Goal: Transaction & Acquisition: Purchase product/service

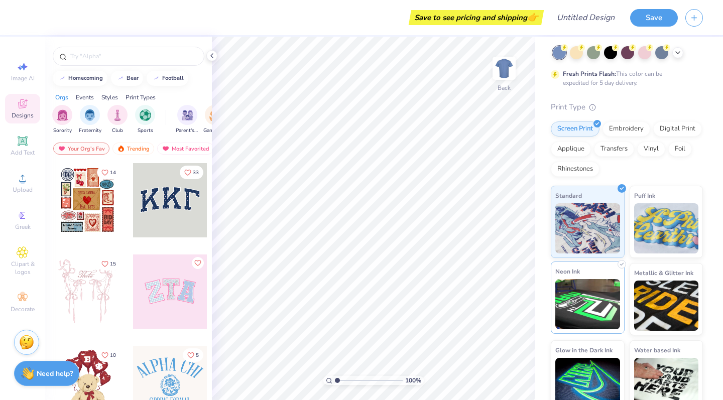
scroll to position [47, 0]
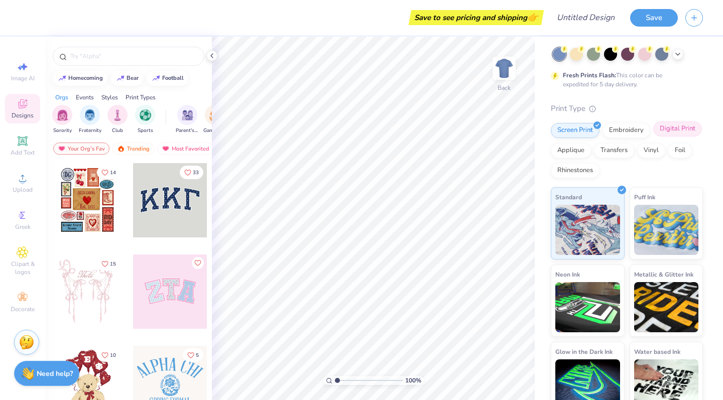
click at [683, 131] on div "Digital Print" at bounding box center [677, 128] width 49 height 15
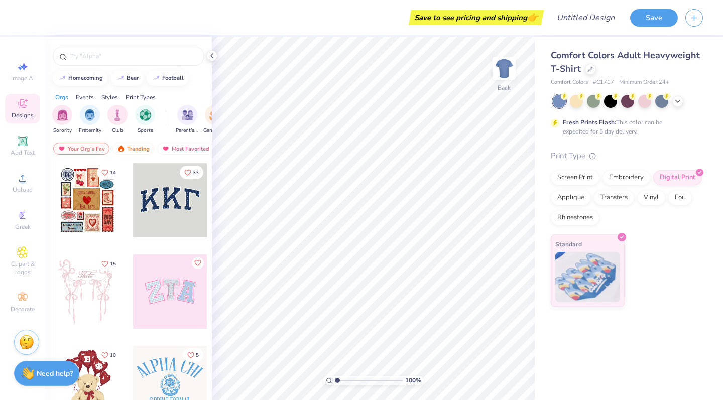
scroll to position [0, 0]
click at [570, 197] on div "Applique" at bounding box center [571, 196] width 40 height 15
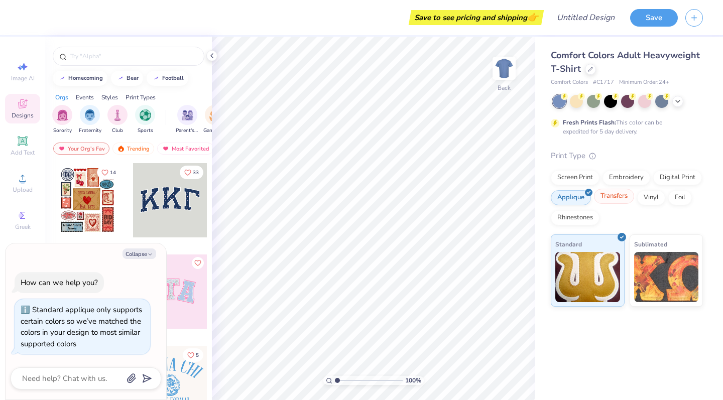
click at [610, 203] on div "Transfers" at bounding box center [614, 196] width 40 height 15
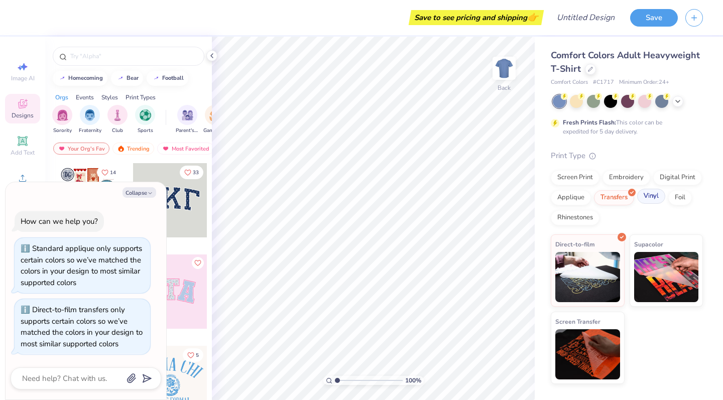
click at [658, 196] on div "Vinyl" at bounding box center [651, 196] width 28 height 15
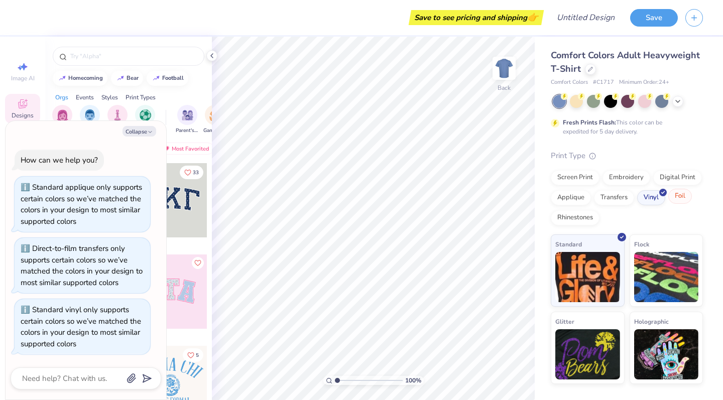
click at [683, 197] on div "Foil" at bounding box center [680, 196] width 24 height 15
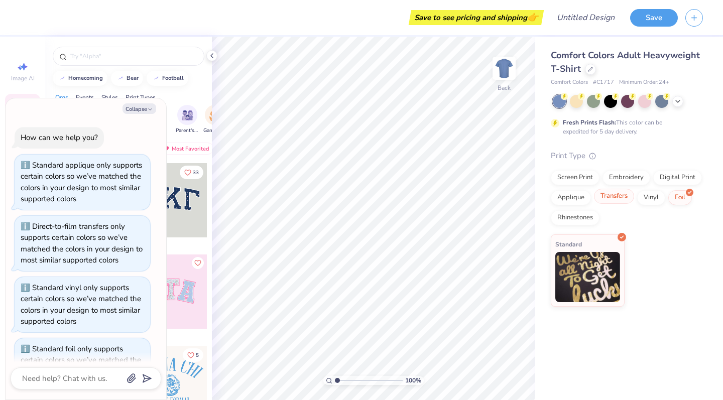
scroll to position [35, 0]
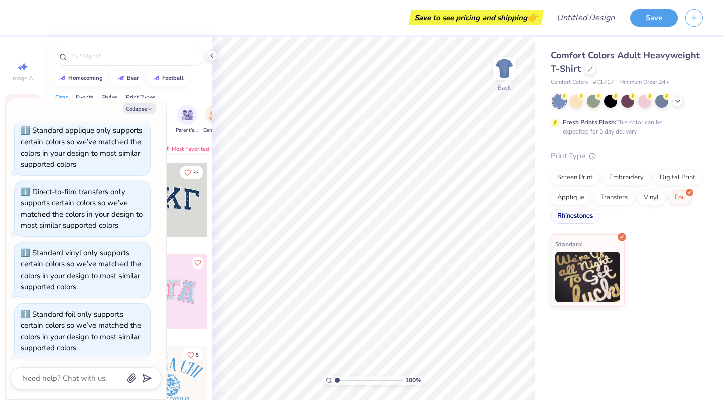
click at [580, 216] on div "Rhinestones" at bounding box center [575, 216] width 49 height 15
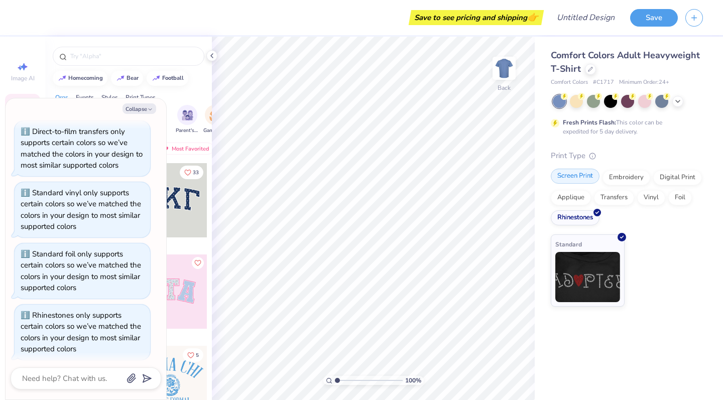
click at [578, 180] on div "Screen Print" at bounding box center [575, 176] width 49 height 15
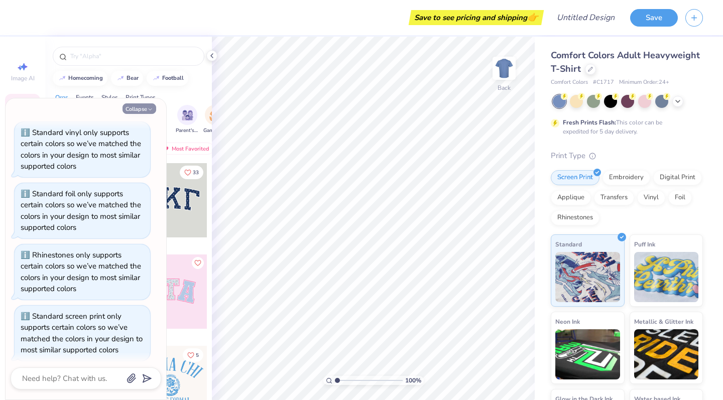
click at [136, 107] on button "Collapse" at bounding box center [139, 108] width 34 height 11
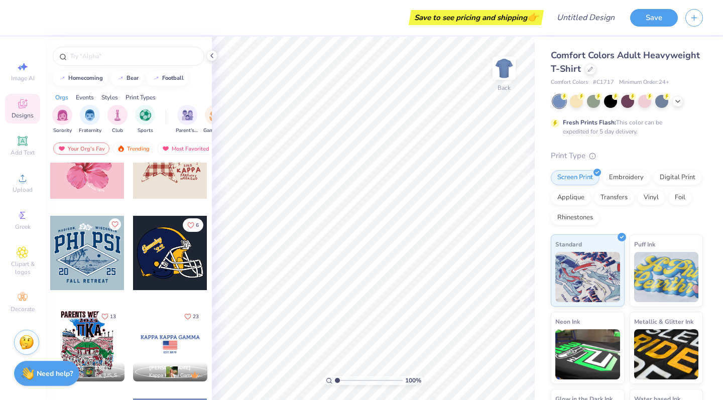
scroll to position [3433, 0]
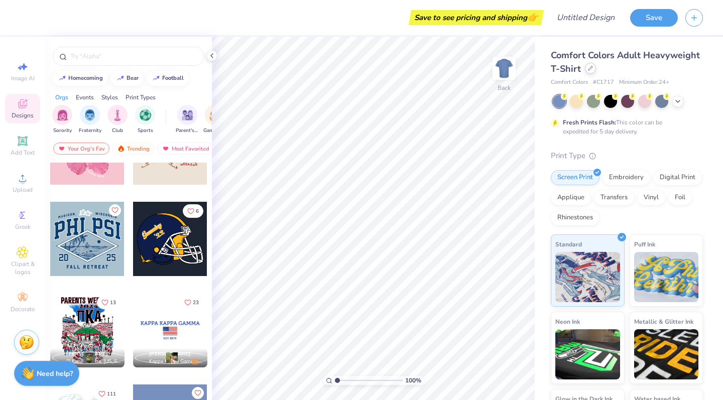
click at [589, 69] on icon at bounding box center [590, 68] width 5 height 5
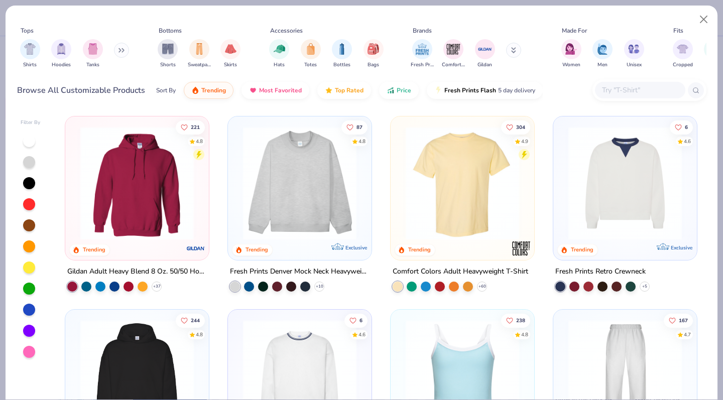
drag, startPoint x: 119, startPoint y: 49, endPoint x: 116, endPoint y: 73, distance: 24.7
click at [119, 49] on button at bounding box center [121, 50] width 15 height 15
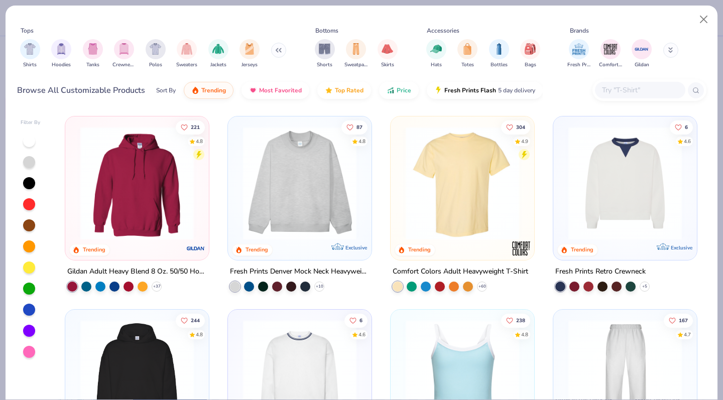
click at [128, 54] on img "filter for Crewnecks" at bounding box center [123, 49] width 11 height 12
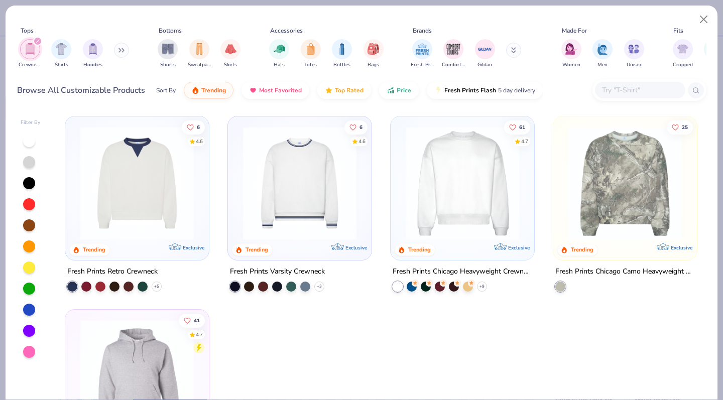
click at [460, 243] on div at bounding box center [463, 185] width 134 height 129
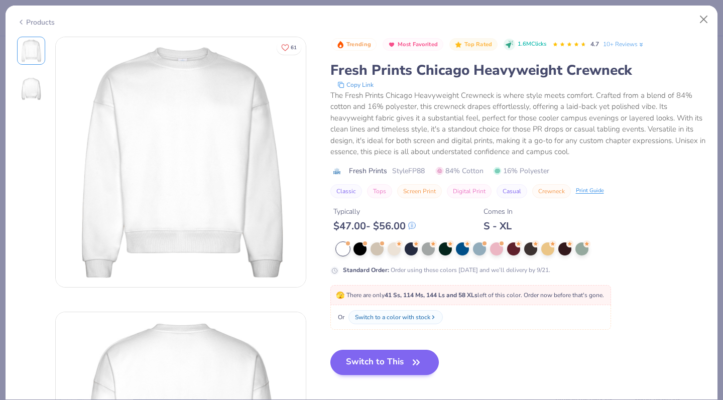
click at [366, 370] on button "Switch to This" at bounding box center [384, 362] width 109 height 25
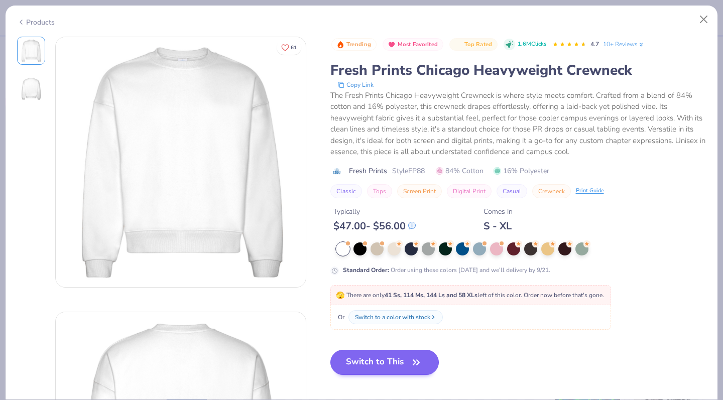
click at [370, 365] on button "Switch to This" at bounding box center [384, 362] width 109 height 25
click at [403, 363] on button "Switch to This" at bounding box center [384, 362] width 109 height 25
click at [418, 365] on icon "button" at bounding box center [416, 362] width 14 height 14
click at [418, 364] on icon "button" at bounding box center [416, 362] width 6 height 5
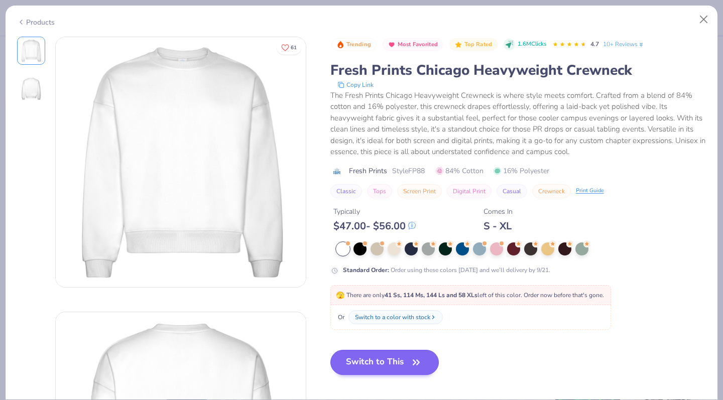
click at [379, 360] on button "Switch to This" at bounding box center [384, 362] width 109 height 25
click at [406, 361] on button "Switch to This" at bounding box center [384, 362] width 109 height 25
click at [699, 16] on button "Close" at bounding box center [703, 19] width 19 height 19
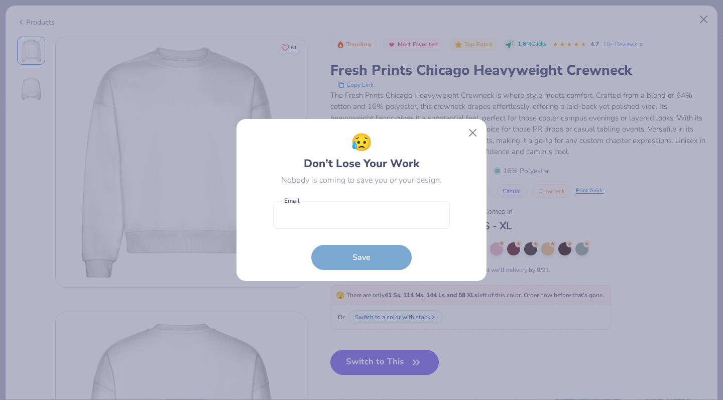
type textarea "x"
